Goal: Task Accomplishment & Management: Manage account settings

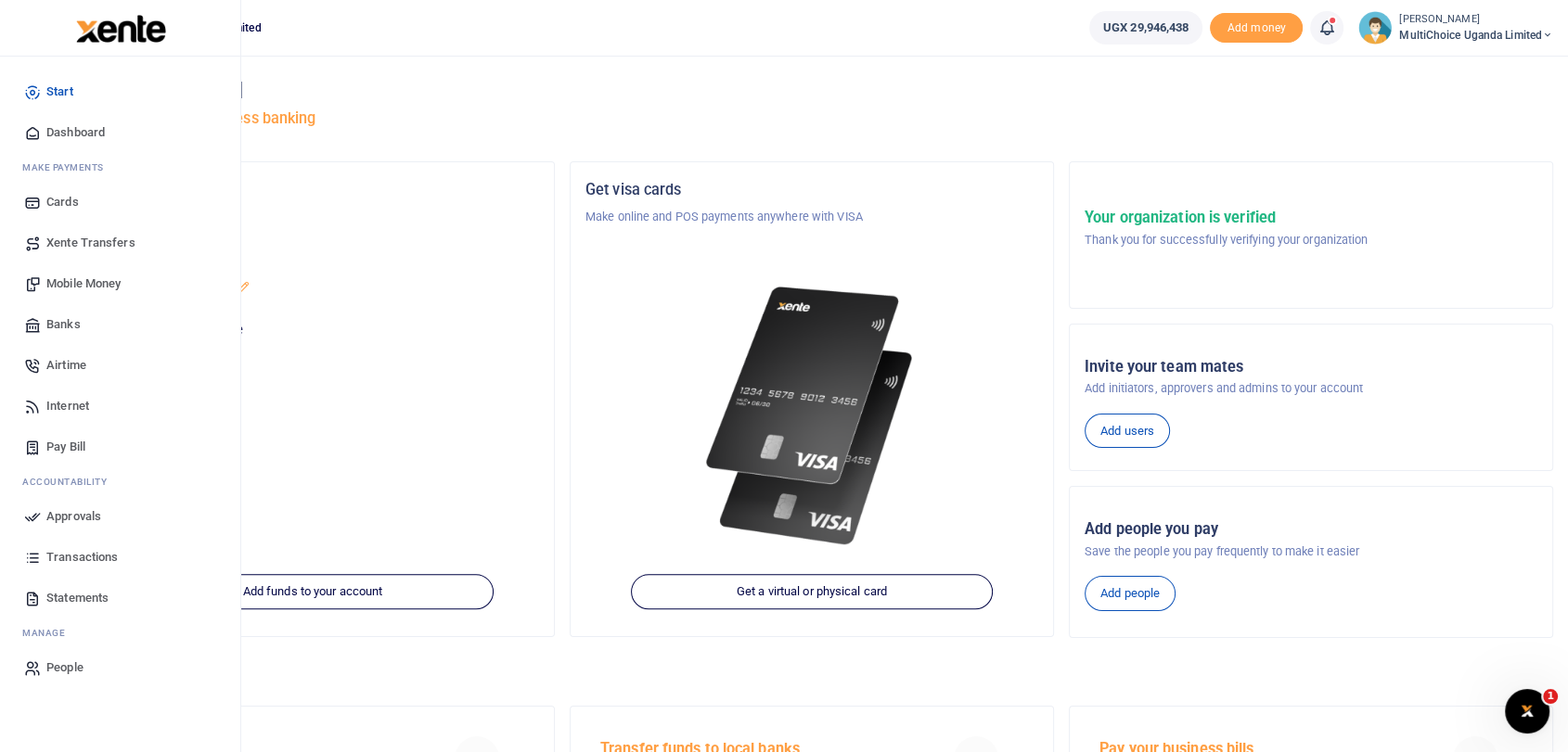
click at [60, 125] on span "Dashboard" at bounding box center [75, 132] width 58 height 19
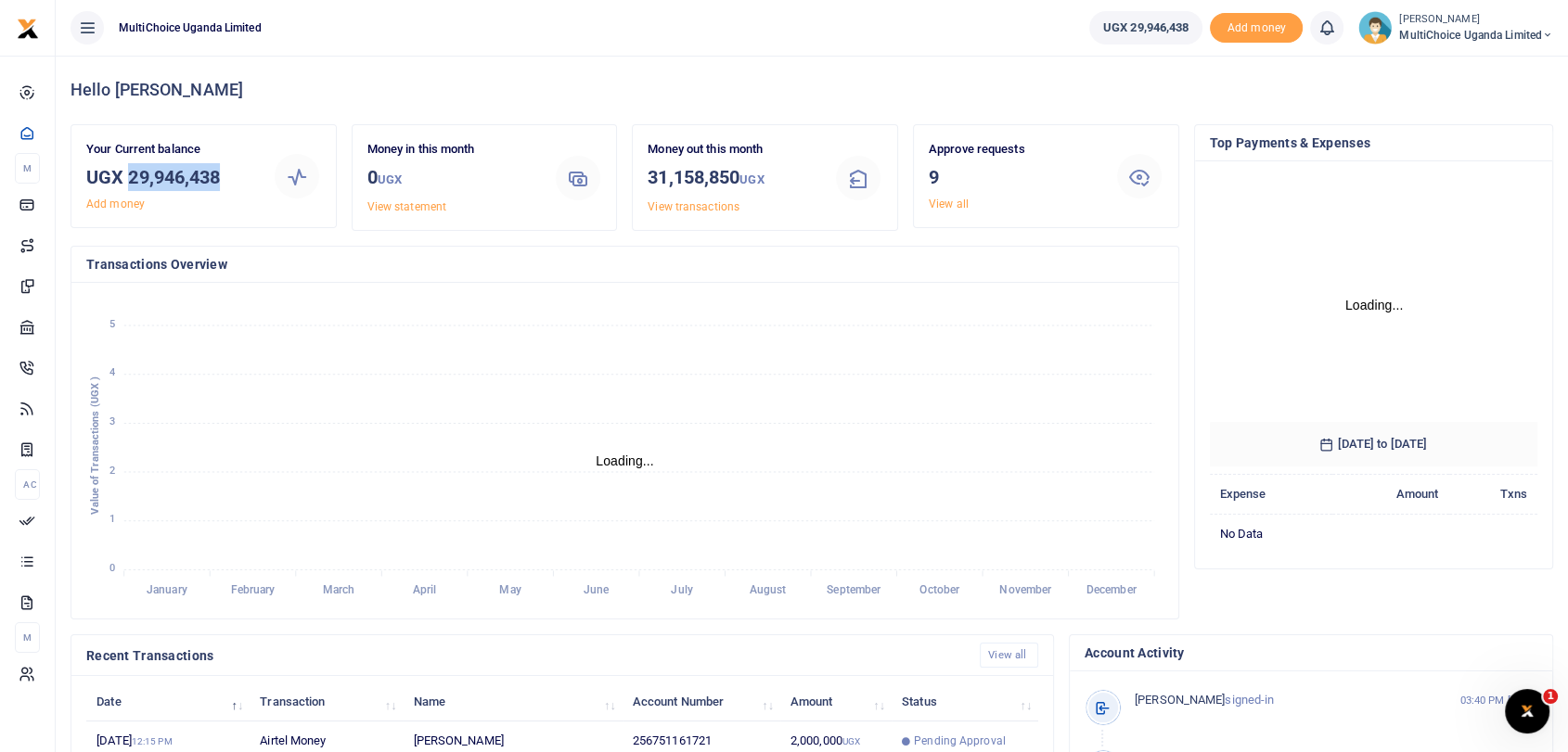
drag, startPoint x: 126, startPoint y: 173, endPoint x: 232, endPoint y: 180, distance: 106.2
click at [232, 180] on h3 "UGX 29,946,438" at bounding box center [173, 177] width 172 height 28
copy h3 "29,946,438"
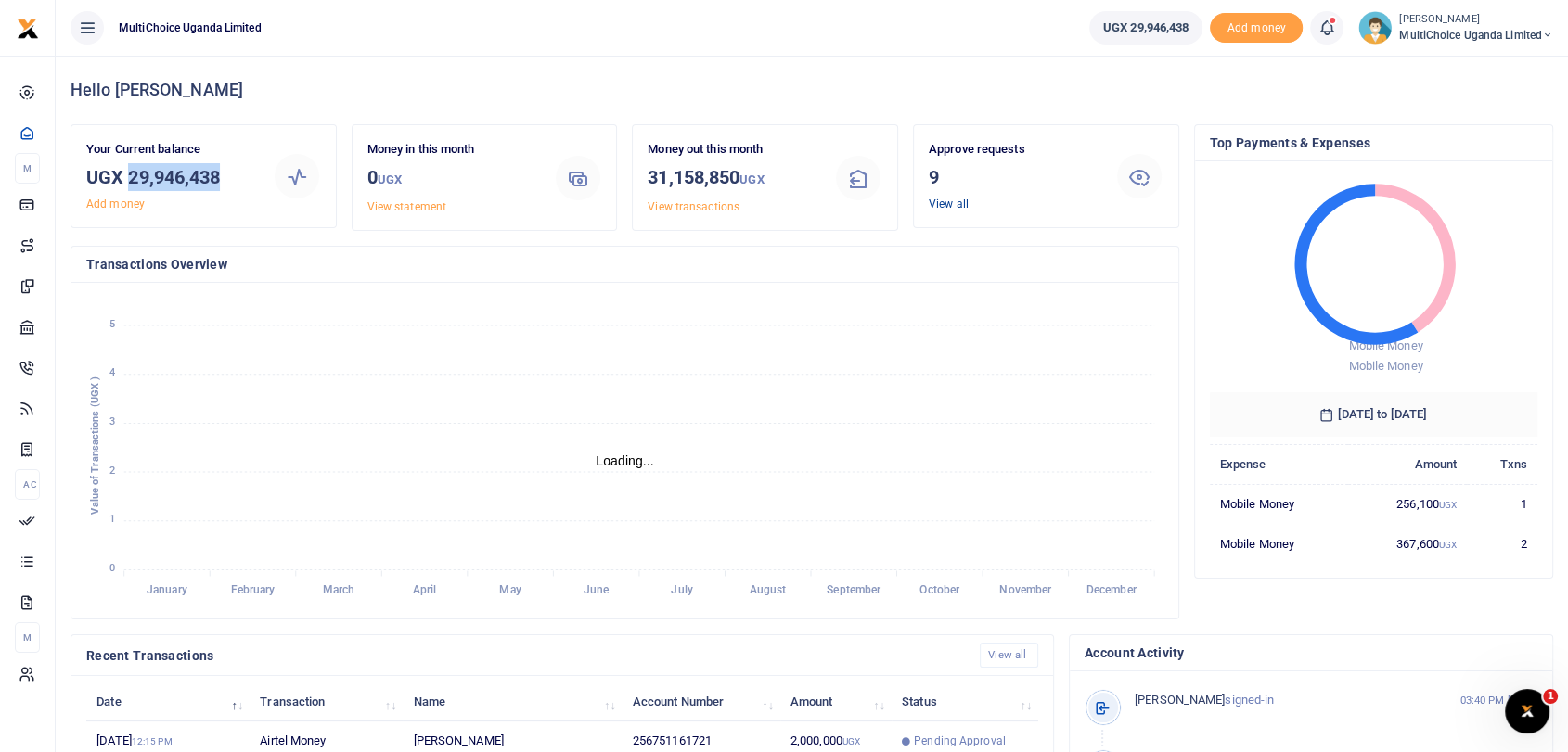
scroll to position [16, 16]
click at [950, 206] on link "View all" at bounding box center [949, 203] width 39 height 13
click at [932, 205] on link "View all" at bounding box center [949, 203] width 39 height 13
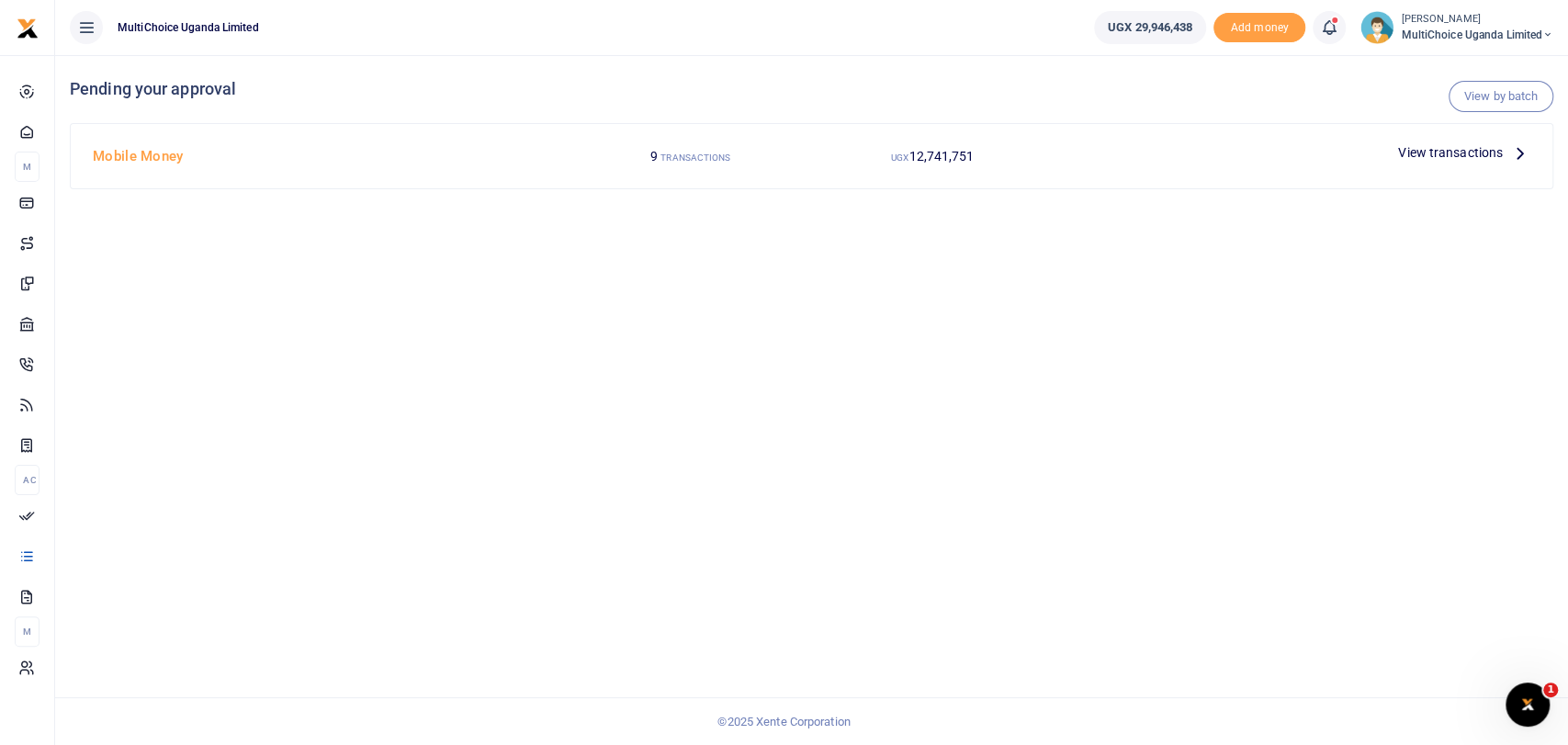
click at [1428, 151] on span "View transactions" at bounding box center [1450, 152] width 104 height 21
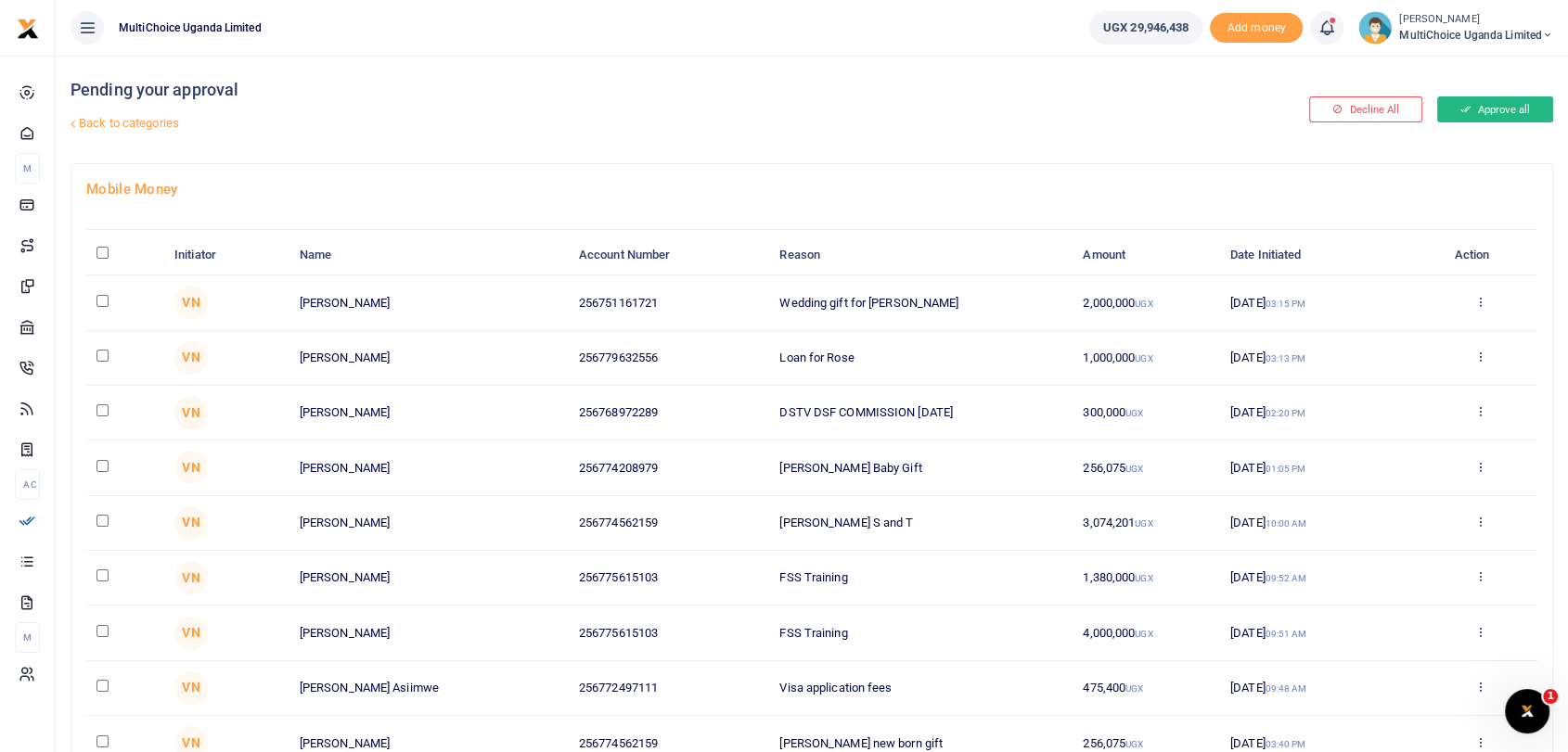
click at [1469, 113] on button "Approve all" at bounding box center [1495, 109] width 116 height 26
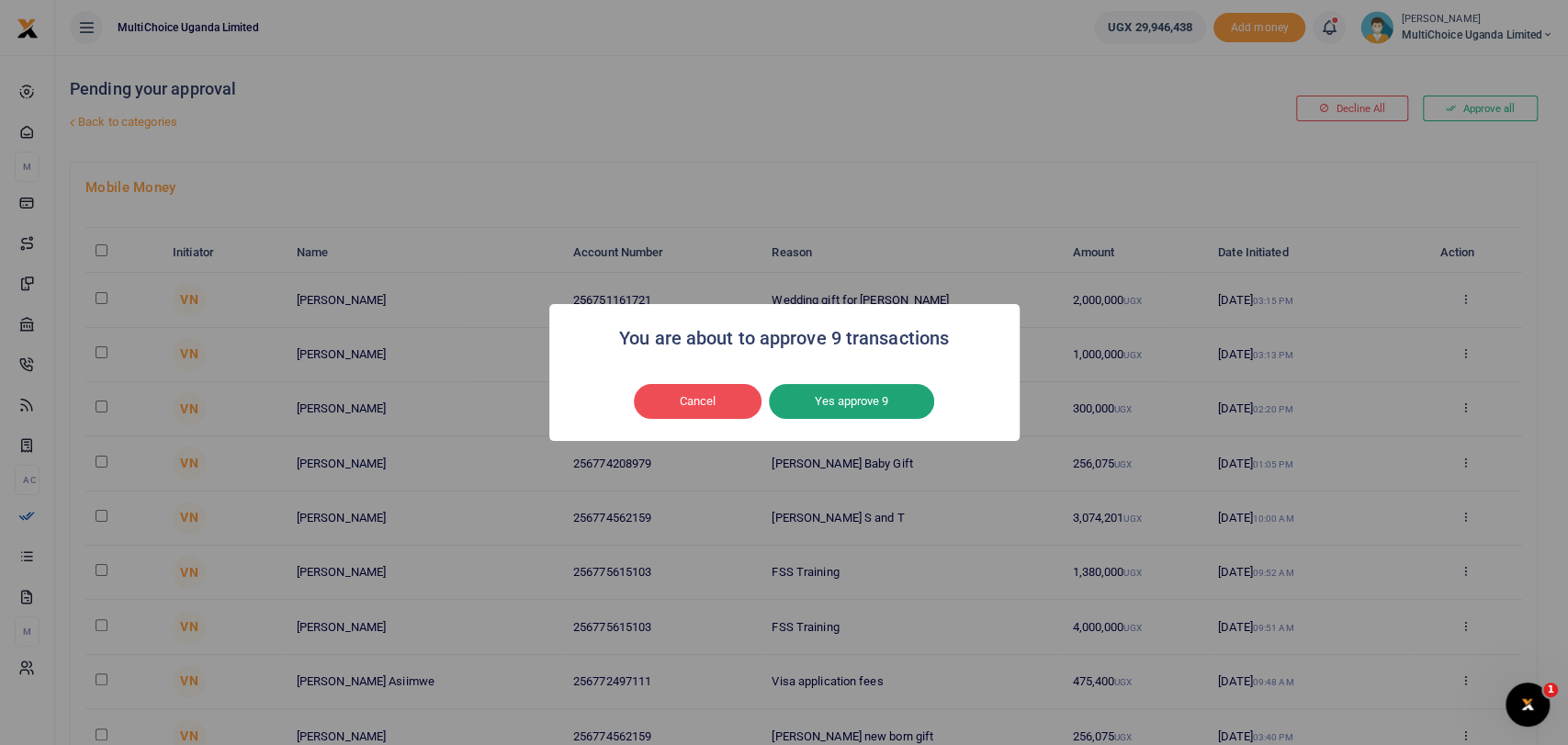
click at [861, 407] on button "Yes approve 9" at bounding box center [851, 401] width 165 height 35
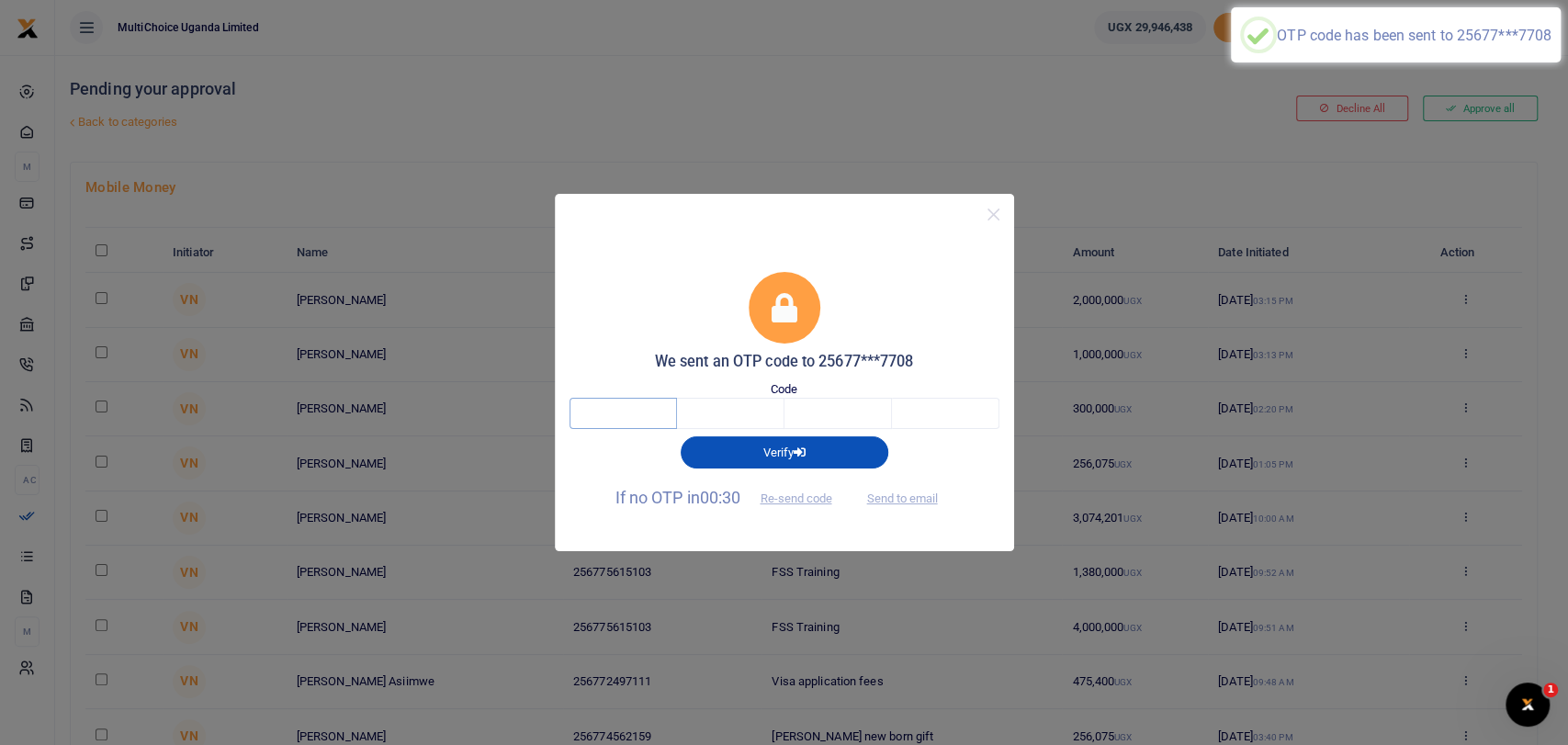
click at [622, 411] on input "text" at bounding box center [623, 413] width 107 height 31
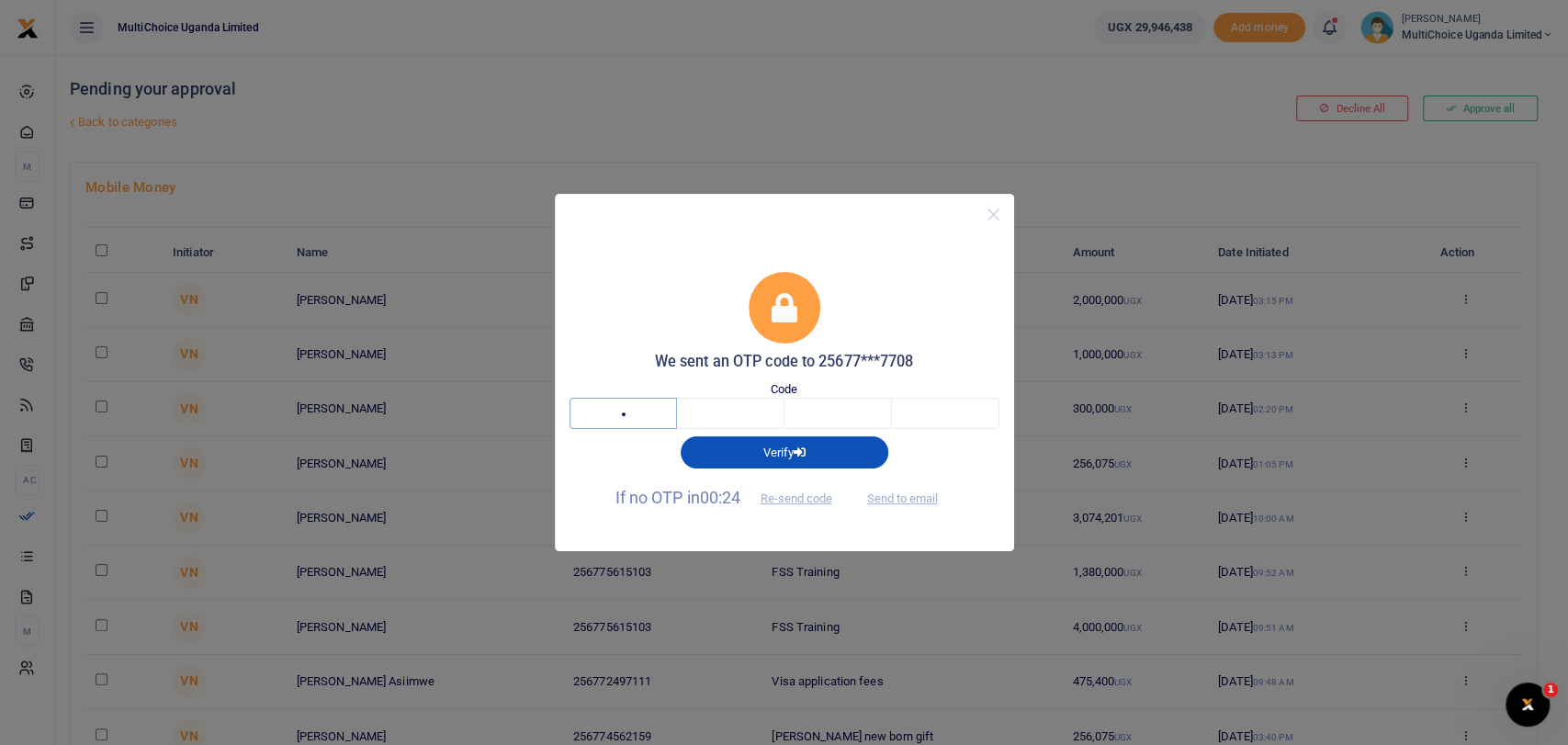
type input "6"
type input "1"
type input "6"
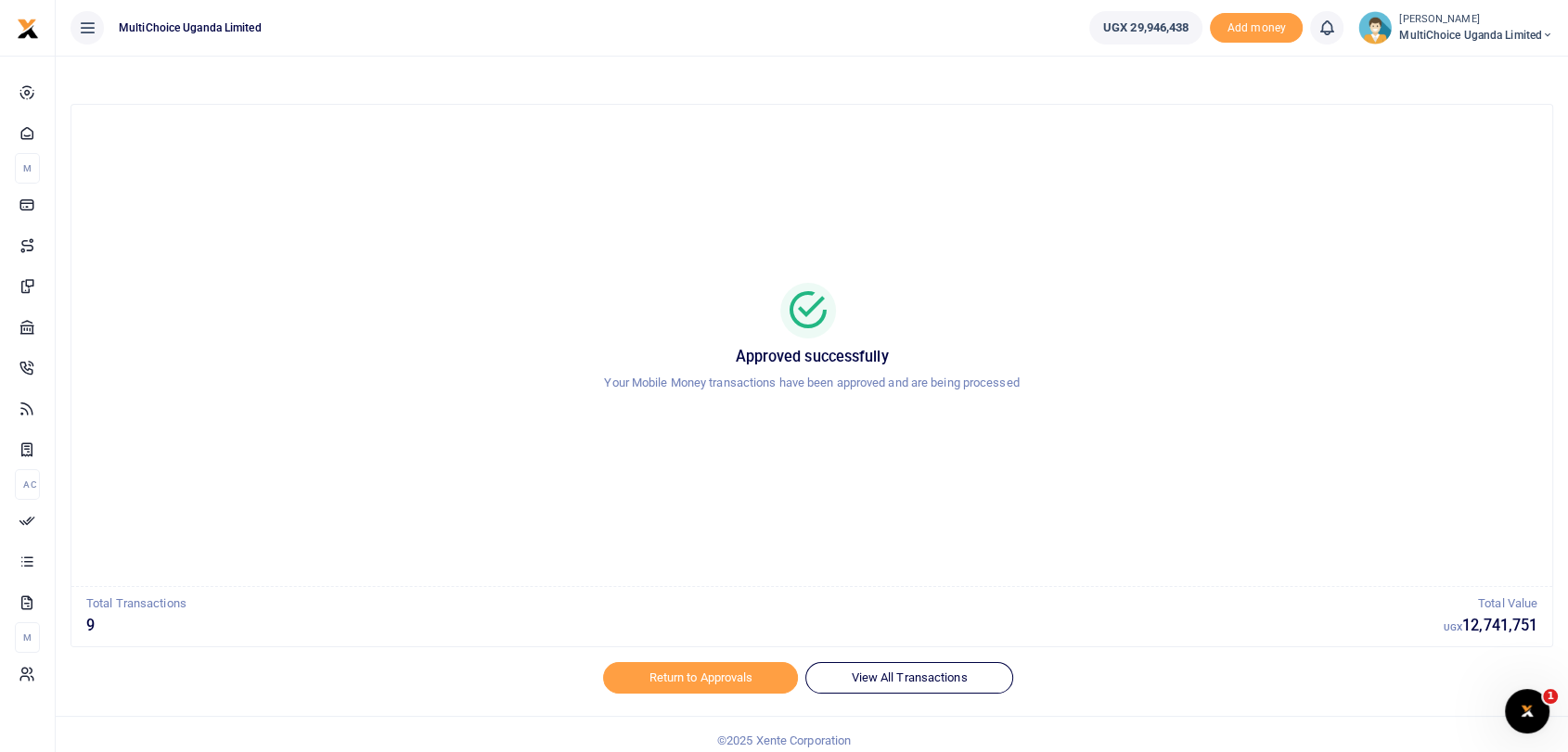
click at [1412, 27] on span "MultiChoice Uganda Limited" at bounding box center [1476, 34] width 154 height 17
click at [1481, 71] on link "Switch accounts" at bounding box center [1468, 68] width 163 height 26
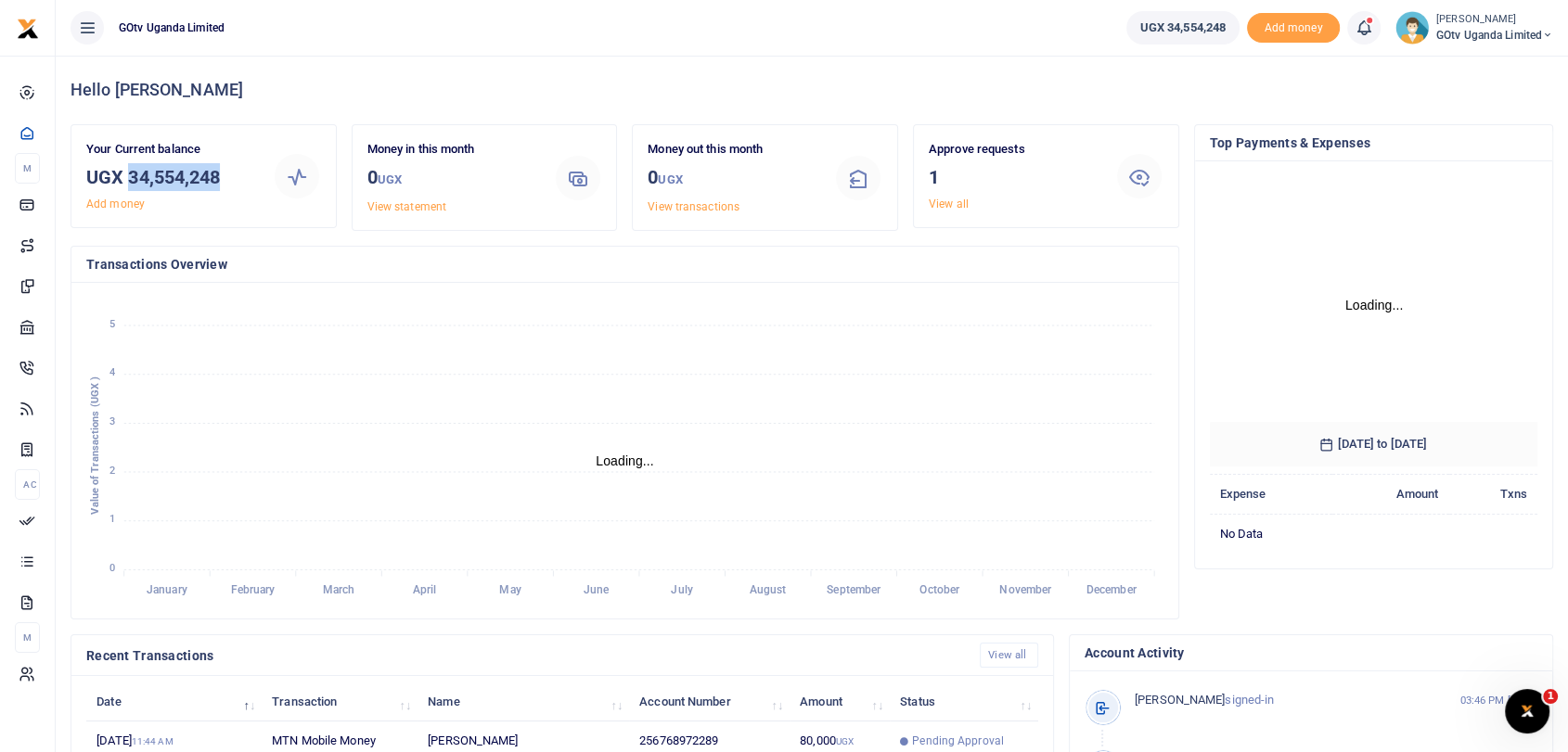
drag, startPoint x: 129, startPoint y: 176, endPoint x: 246, endPoint y: 172, distance: 117.1
click at [246, 172] on h3 "UGX 34,554,248" at bounding box center [173, 177] width 172 height 28
copy h3 "34,554,248"
click at [955, 202] on link "View all" at bounding box center [949, 203] width 39 height 13
copy h3 "34,554,248"
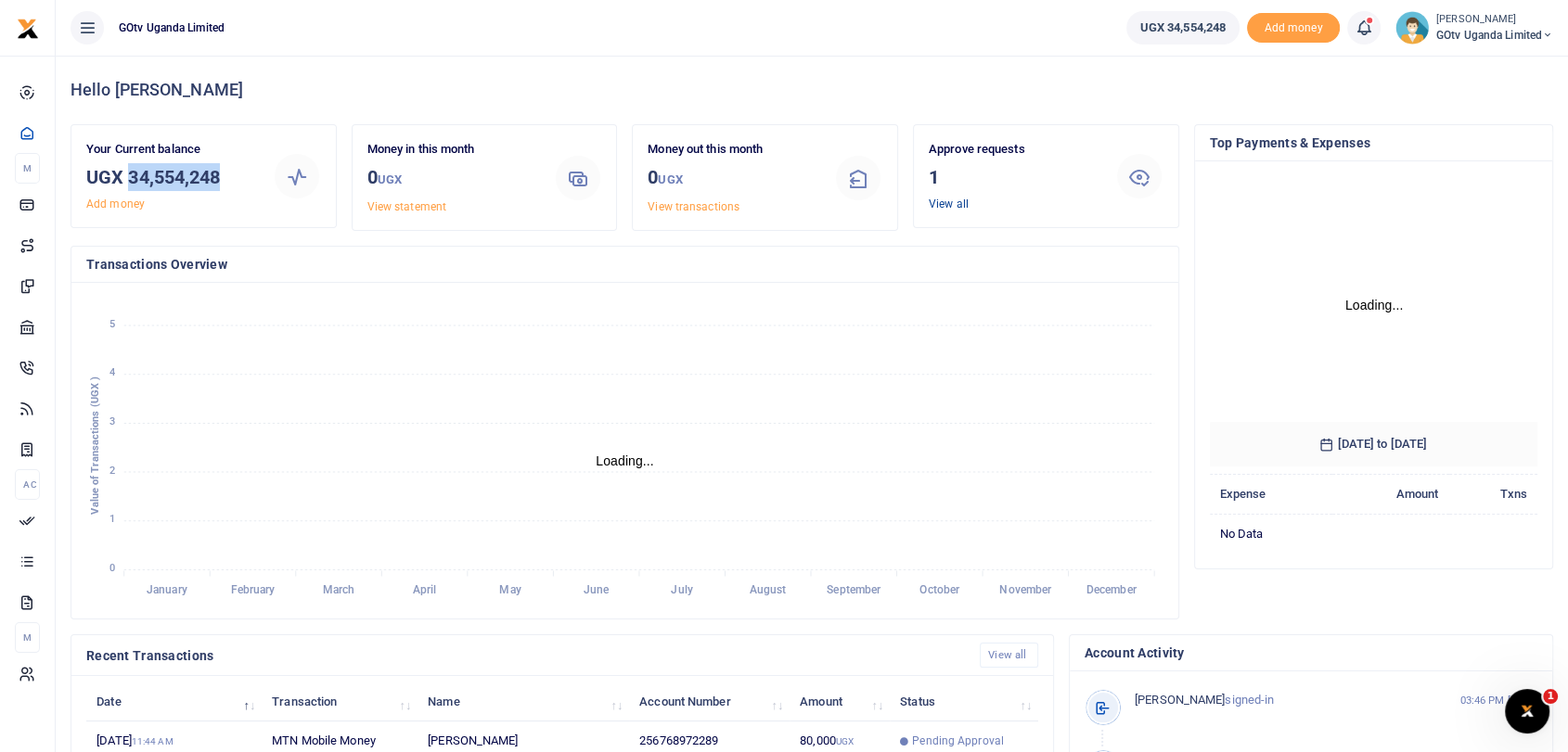
click at [943, 203] on link "View all" at bounding box center [949, 203] width 39 height 13
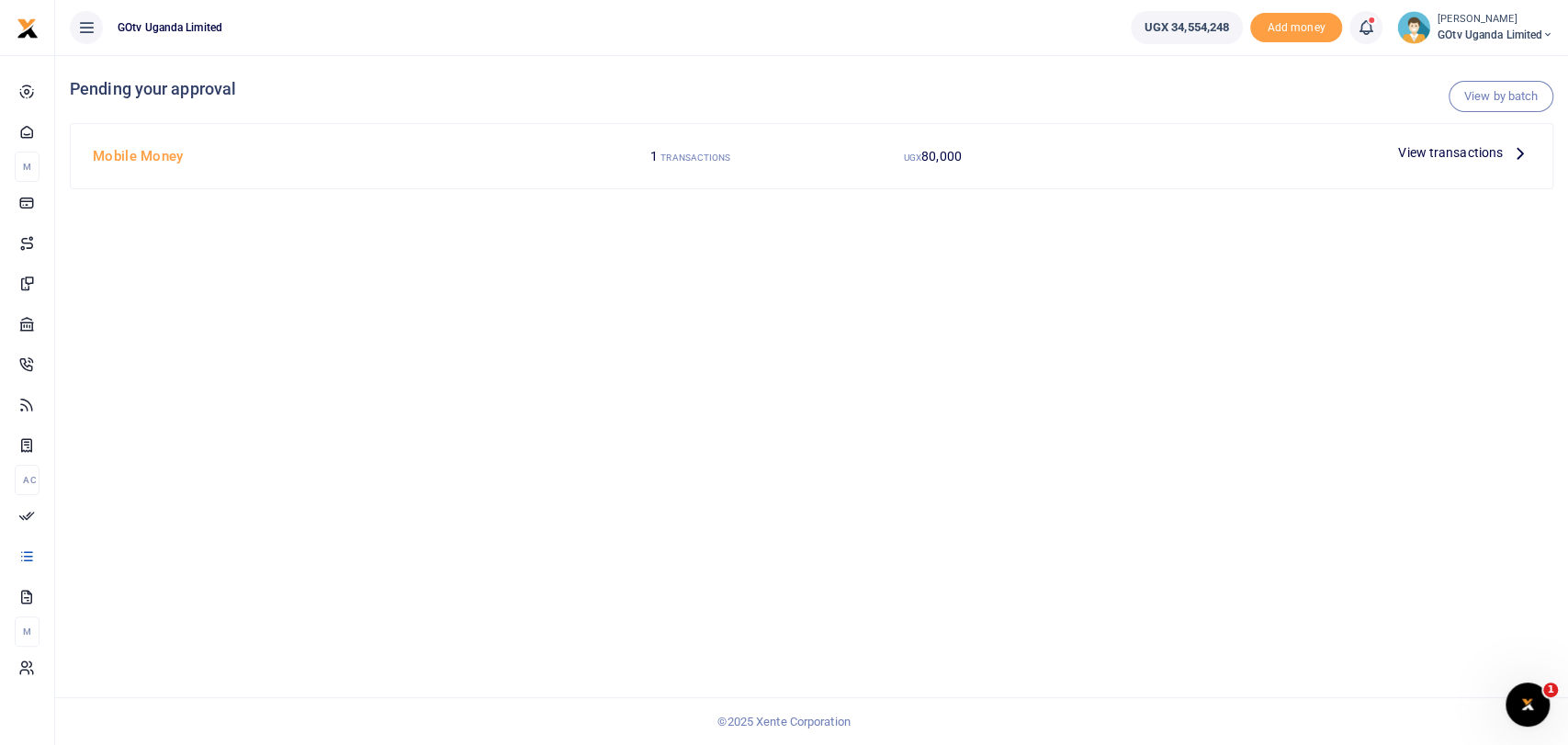
click at [1404, 167] on div "View transactions" at bounding box center [1296, 156] width 484 height 35
click at [1418, 155] on span "View transactions" at bounding box center [1450, 152] width 104 height 21
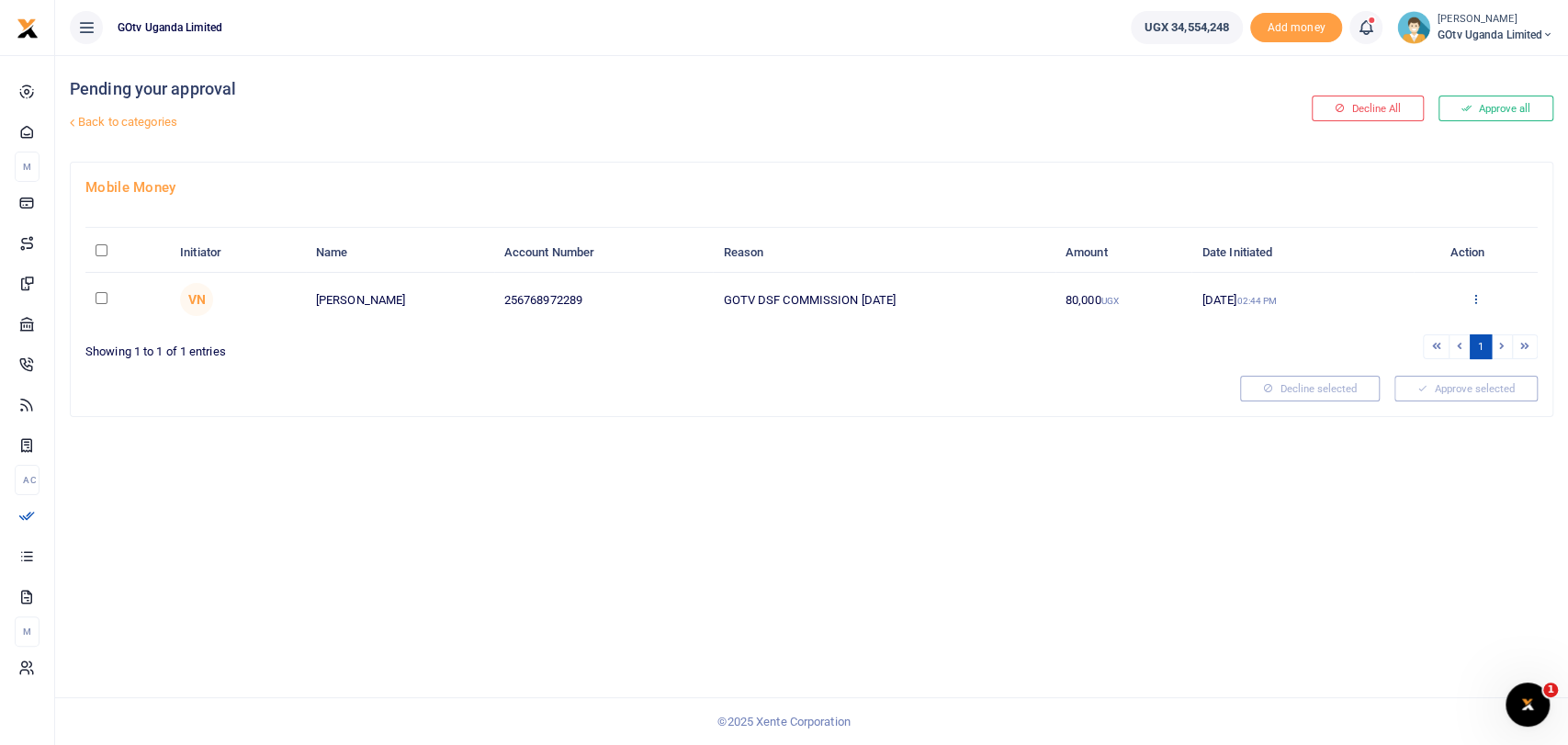
click at [1477, 293] on icon at bounding box center [1475, 298] width 12 height 13
click at [768, 434] on div "Pending your approval Back to categories Decline All Approve all Mobile Money I…" at bounding box center [811, 399] width 1513 height 690
click at [1475, 292] on icon at bounding box center [1475, 298] width 12 height 13
click at [1402, 332] on link "Approve" at bounding box center [1408, 329] width 145 height 25
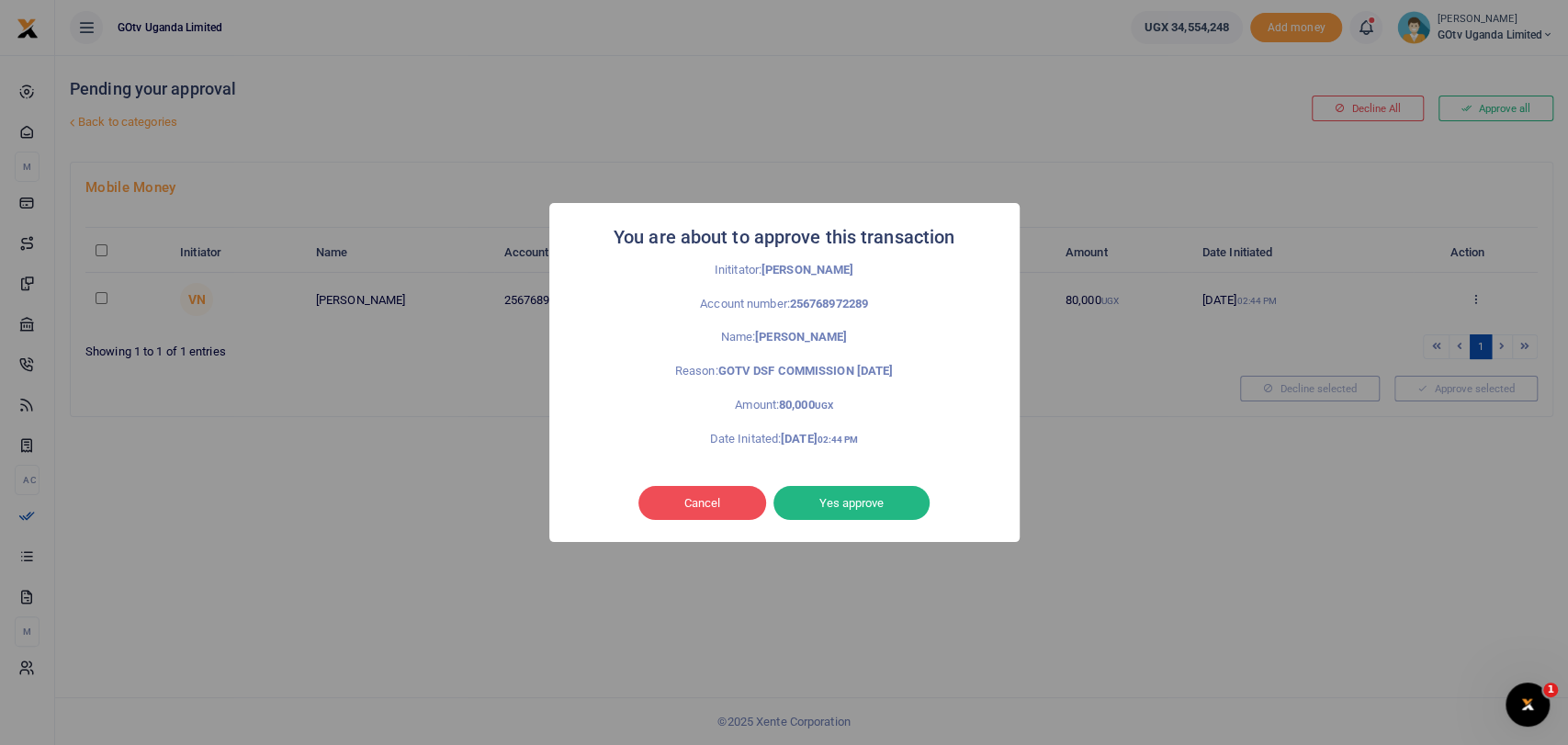
drag, startPoint x: 899, startPoint y: 500, endPoint x: 897, endPoint y: 486, distance: 14.1
click at [899, 498] on button "Yes approve" at bounding box center [851, 504] width 156 height 35
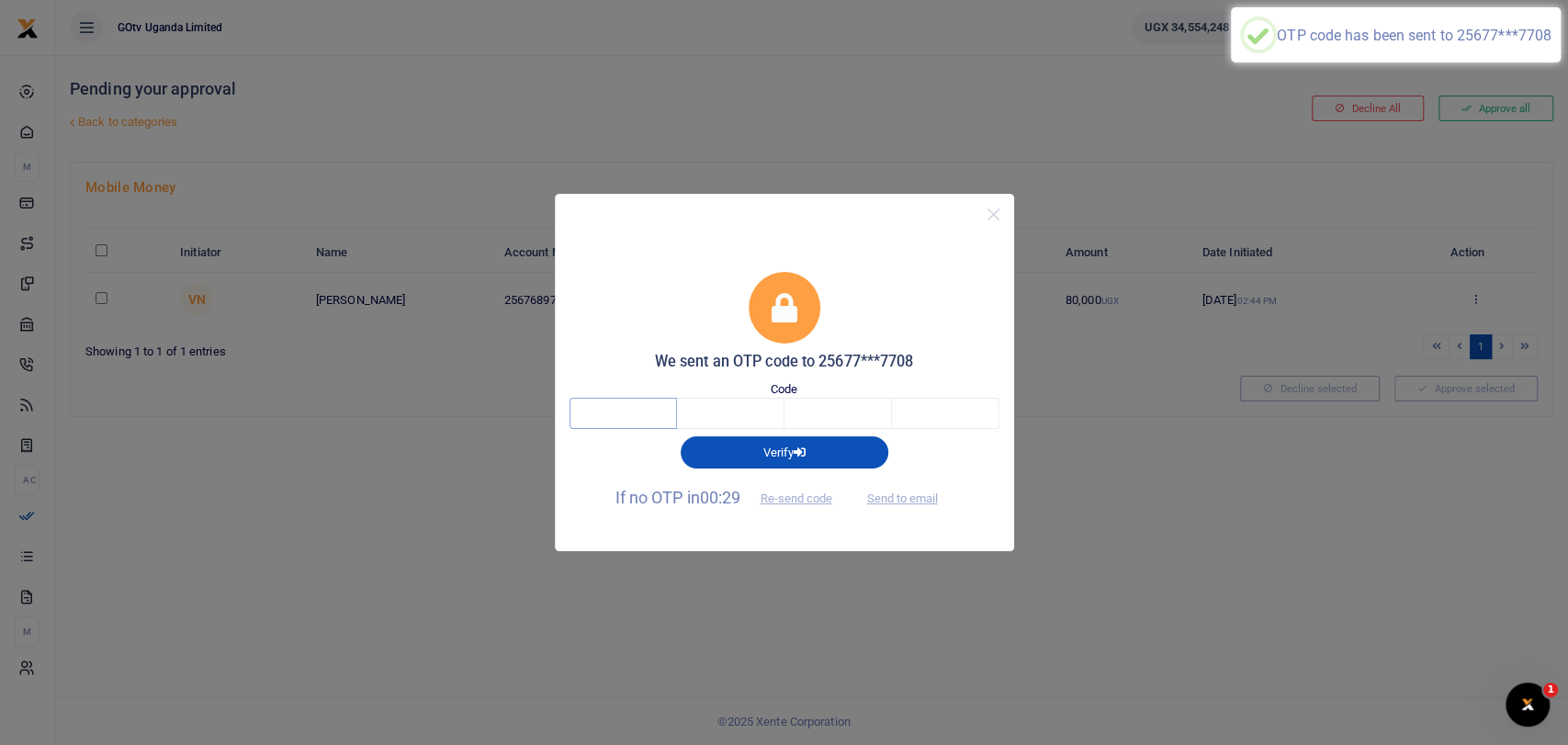
click at [631, 406] on input "text" at bounding box center [623, 413] width 107 height 31
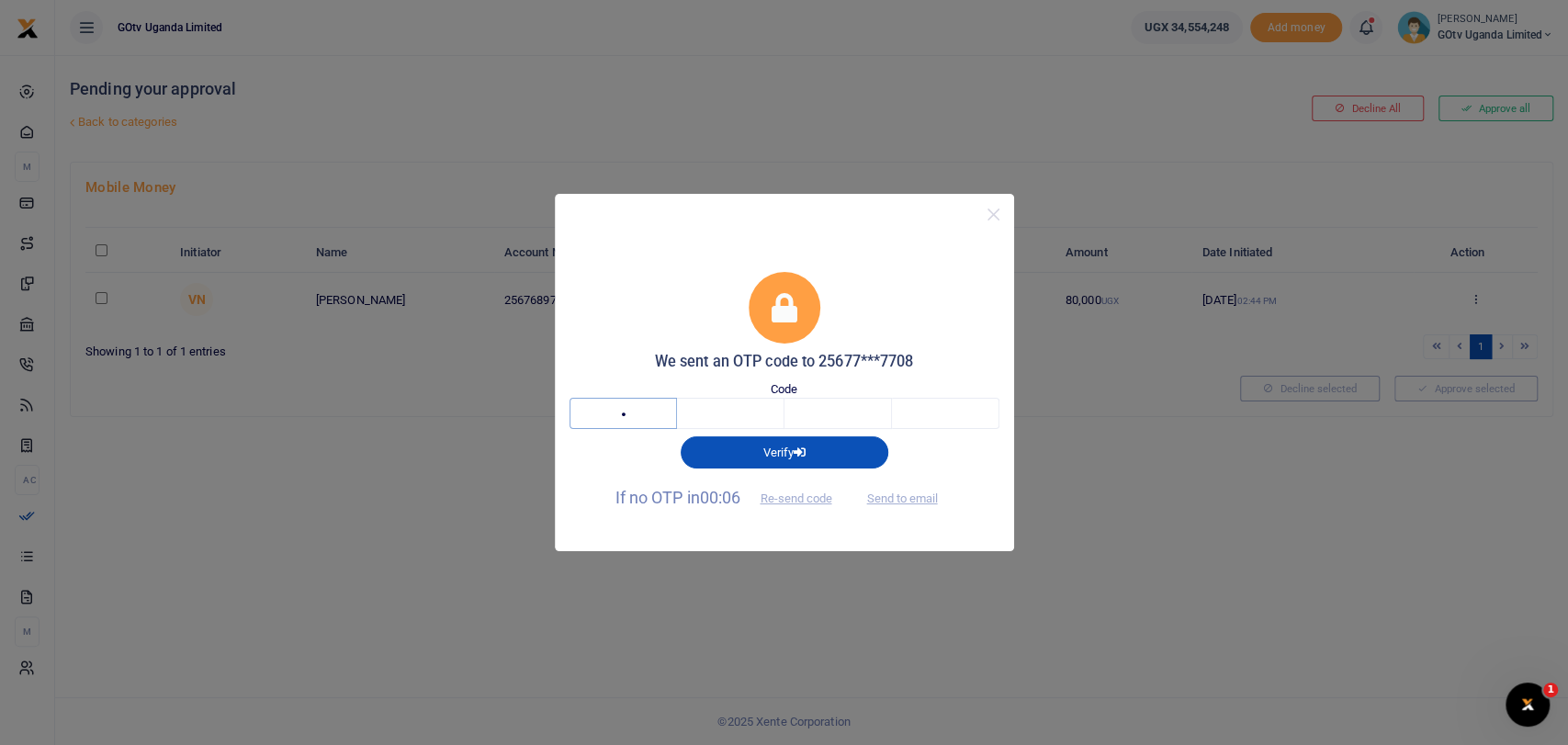
type input "7"
type input "9"
type input "3"
type input "7"
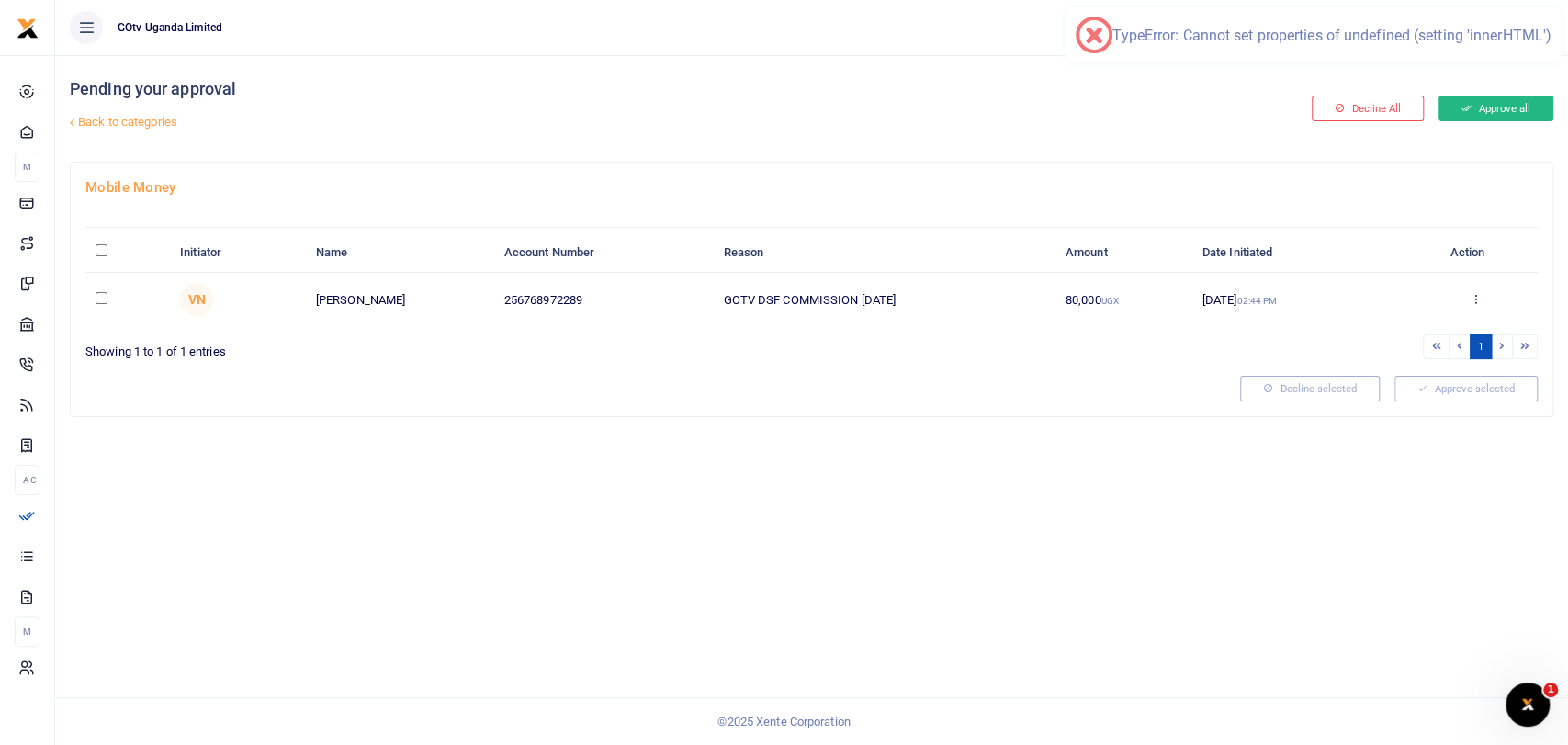
click at [1476, 111] on button "Approve all" at bounding box center [1496, 108] width 115 height 25
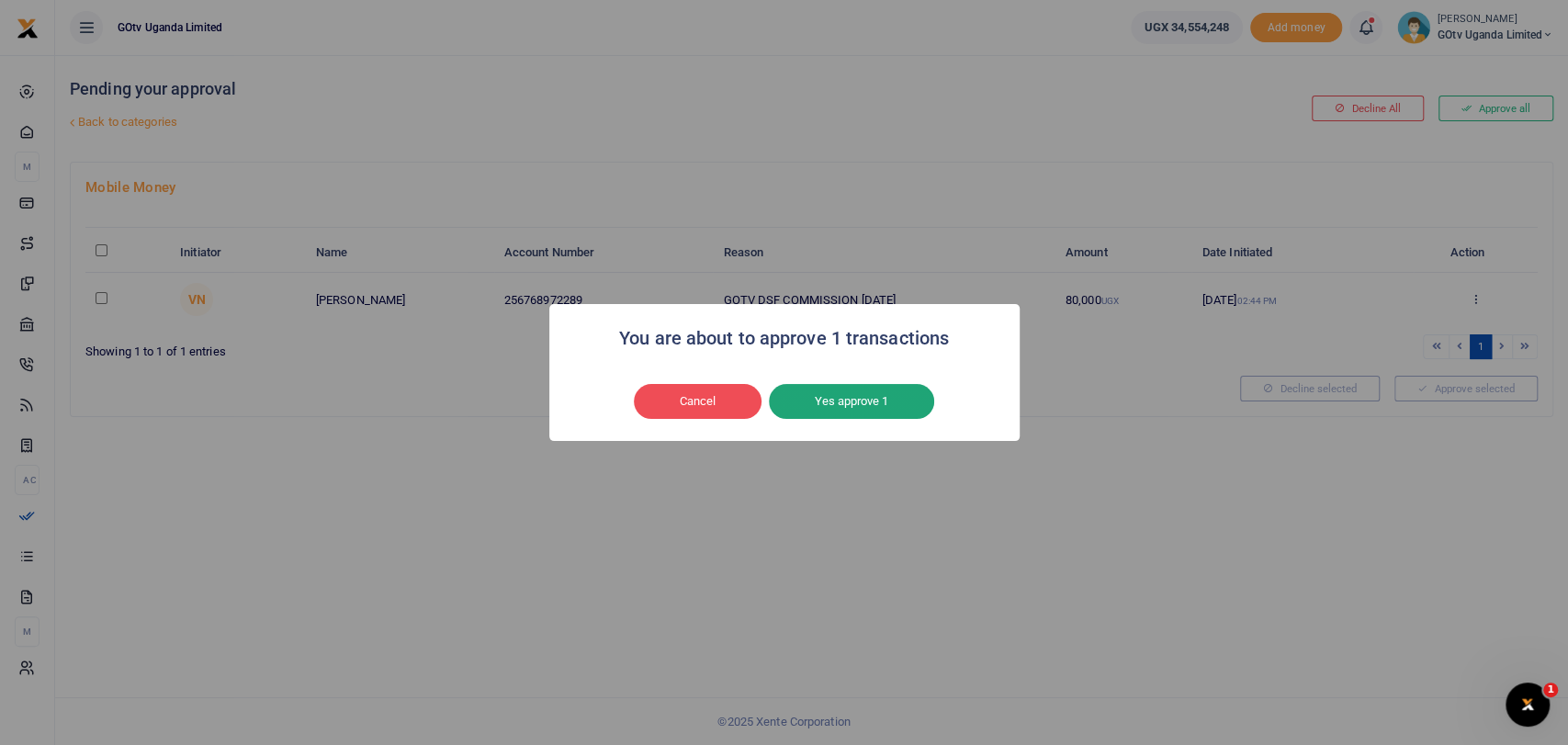
click at [867, 393] on button "Yes approve 1" at bounding box center [851, 401] width 165 height 35
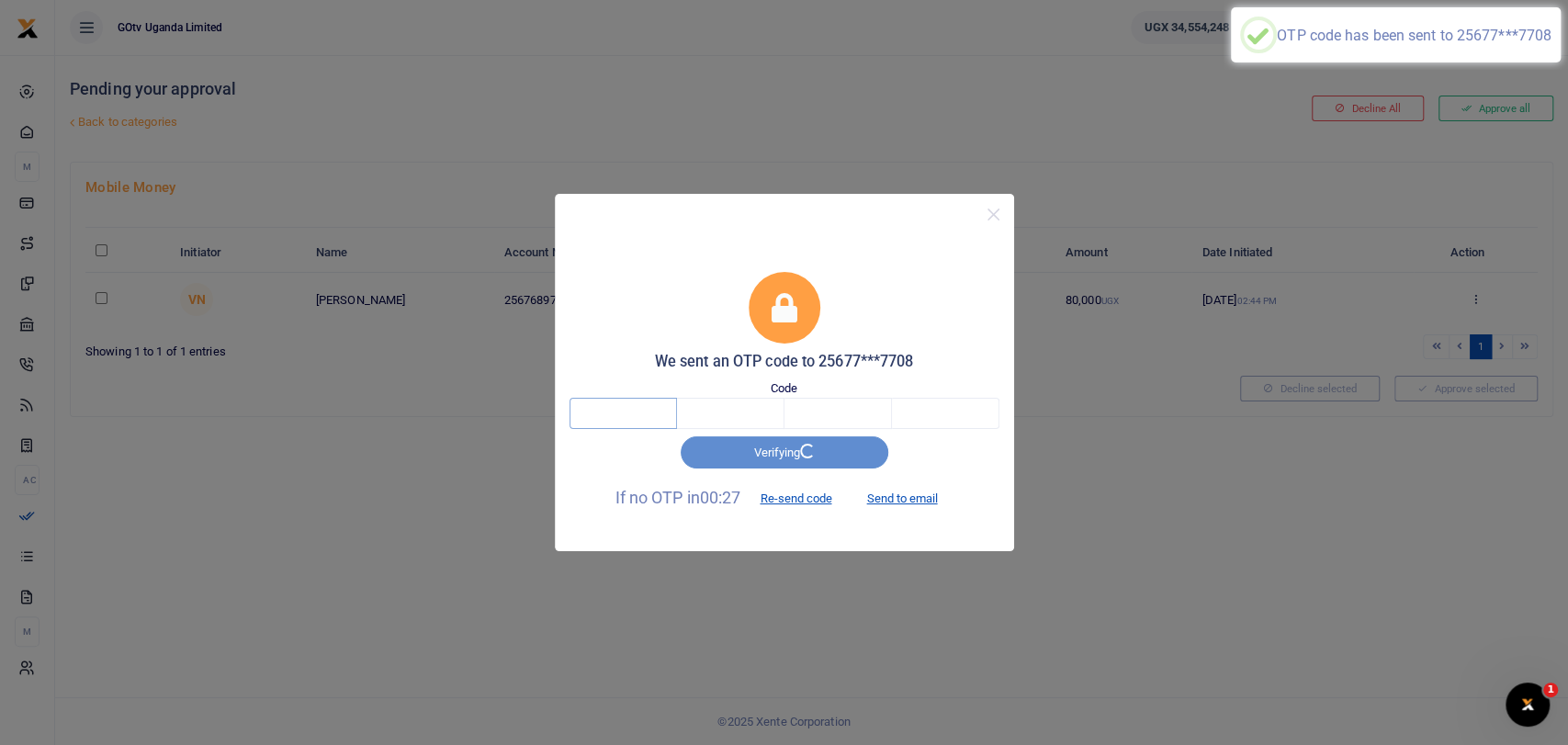
click at [639, 424] on input "text" at bounding box center [623, 413] width 107 height 31
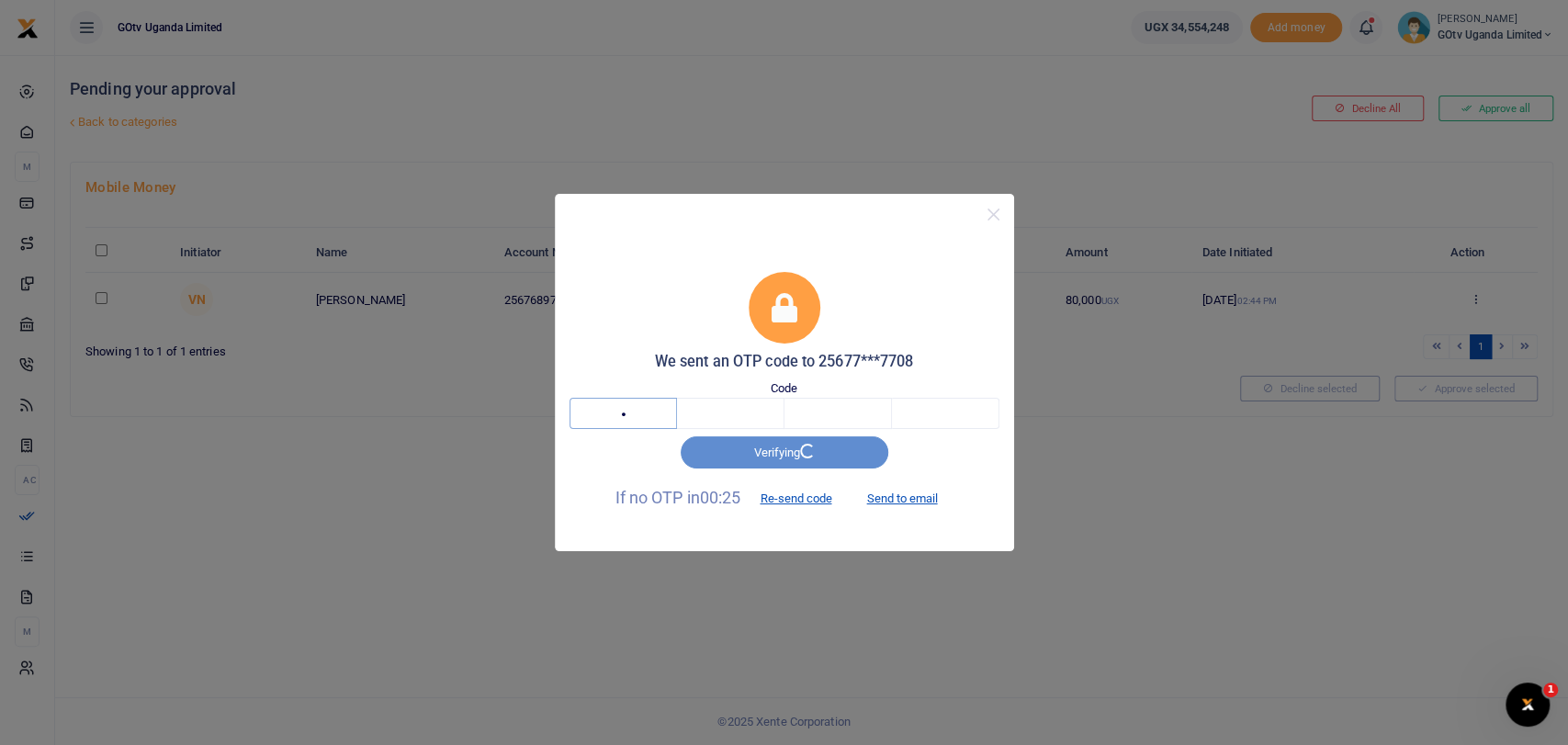
type input "9"
type input "2"
type input "8"
type input "3"
